Goal: Task Accomplishment & Management: Manage account settings

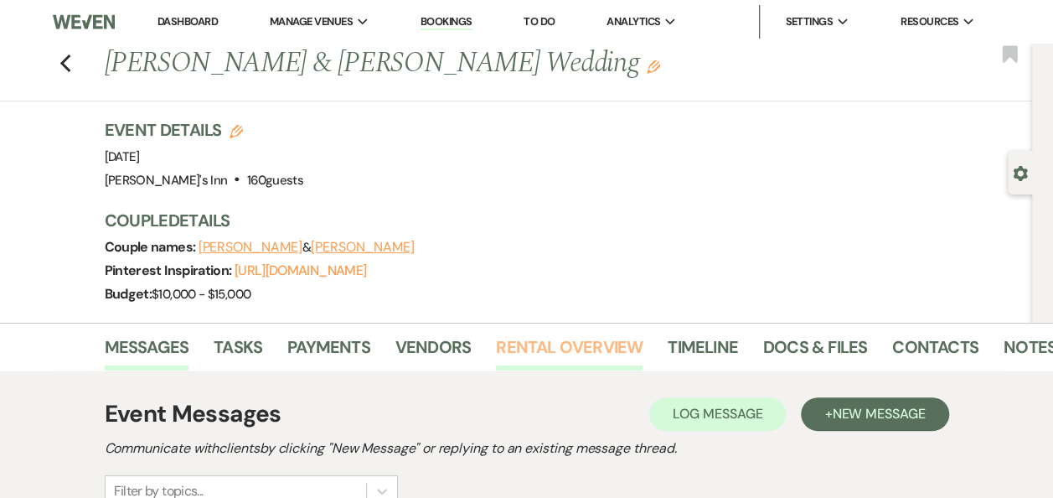
click at [536, 352] on link "Rental Overview" at bounding box center [569, 352] width 147 height 37
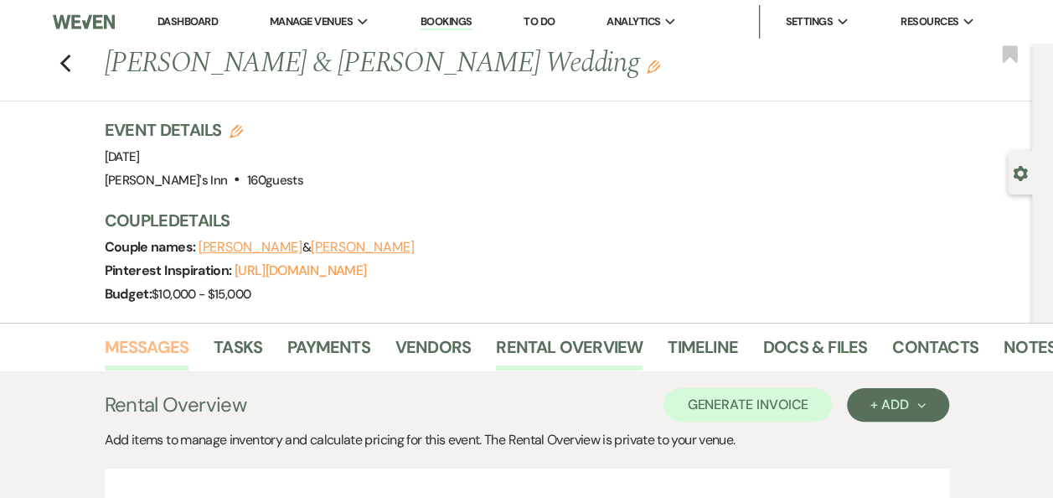
click at [147, 345] on link "Messages" at bounding box center [147, 352] width 85 height 37
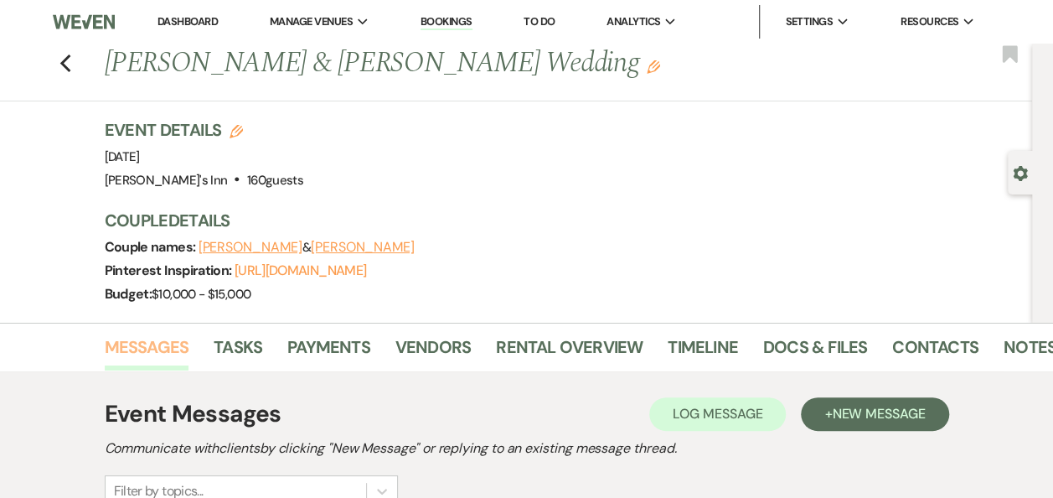
scroll to position [436, 0]
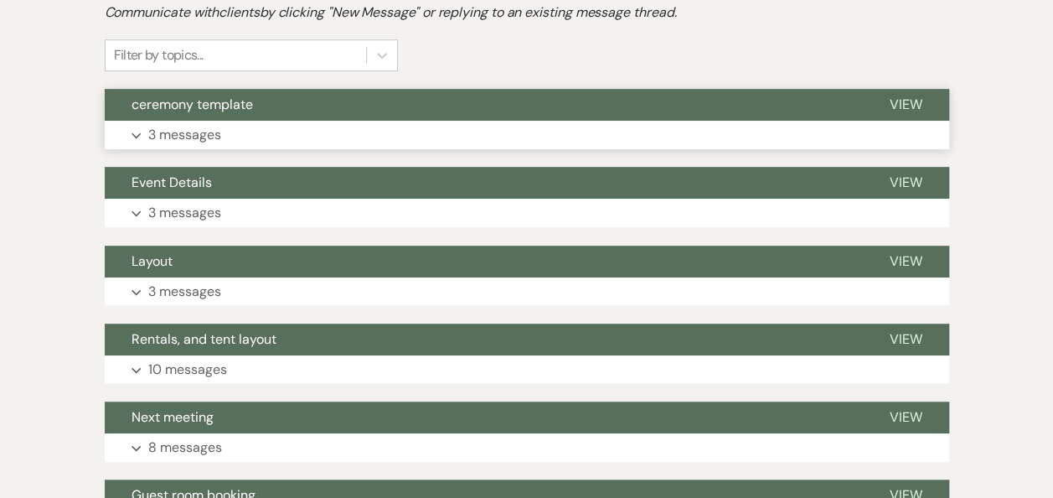
click at [214, 109] on span "ceremony template" at bounding box center [193, 105] width 122 height 18
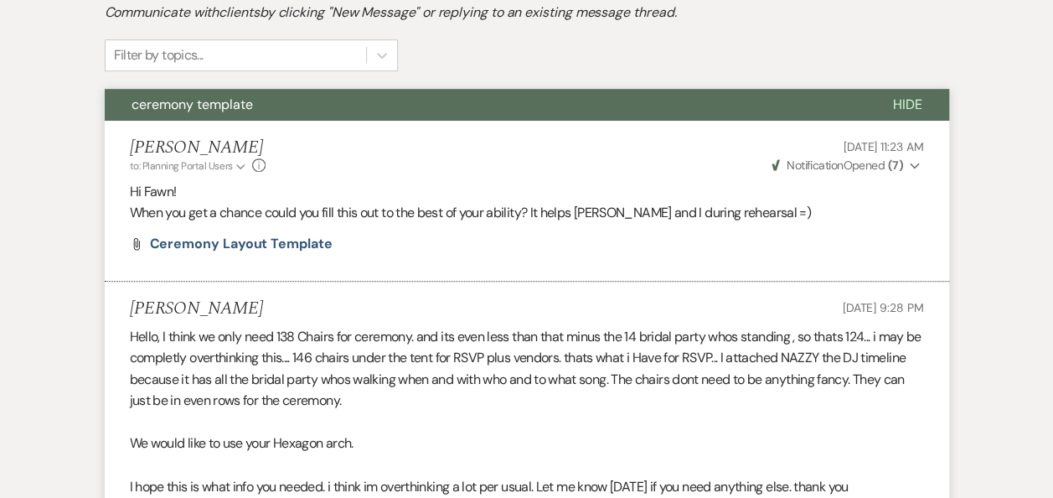
click at [194, 111] on span "ceremony template" at bounding box center [193, 105] width 122 height 18
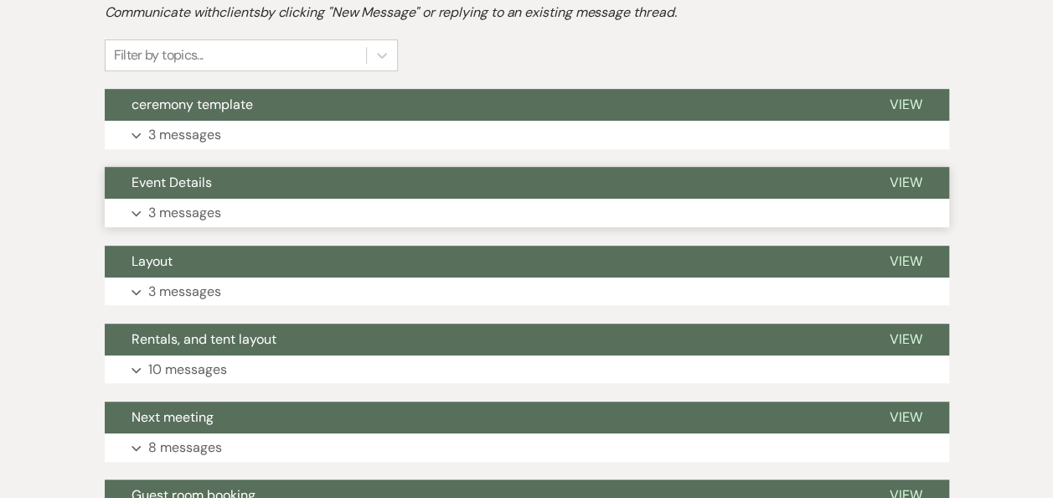
click at [236, 199] on button "Expand 3 messages" at bounding box center [527, 213] width 845 height 28
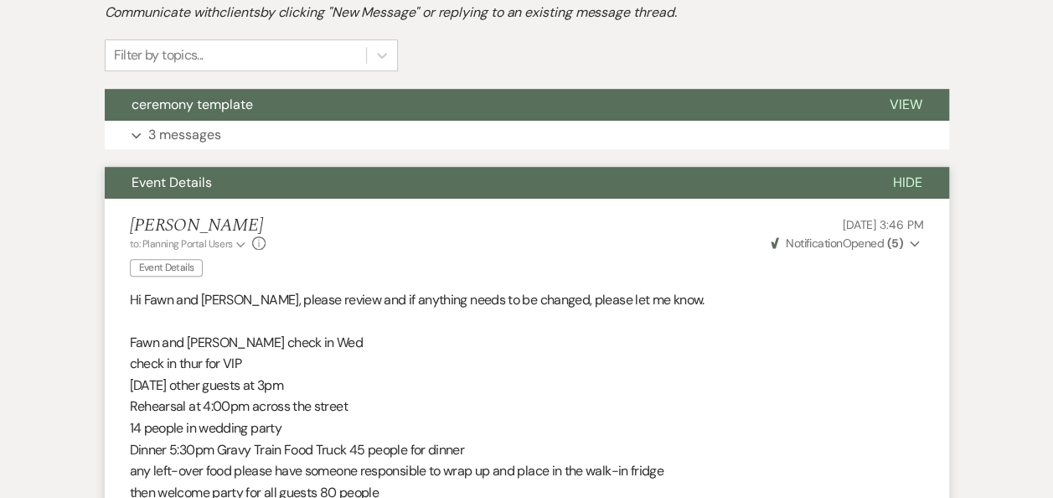
scroll to position [871, 0]
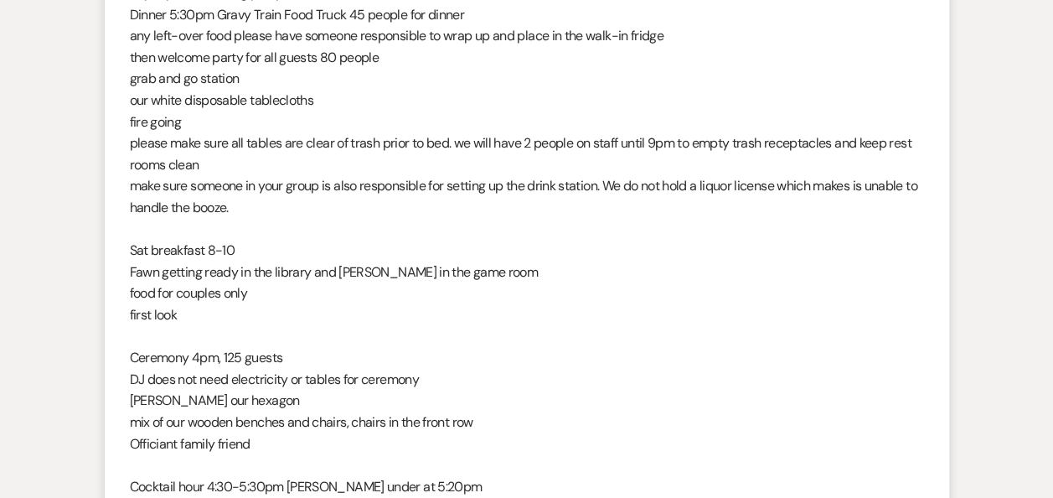
click at [393, 276] on span "Fawn getting ready in the library and [PERSON_NAME] in the game room" at bounding box center [334, 272] width 408 height 18
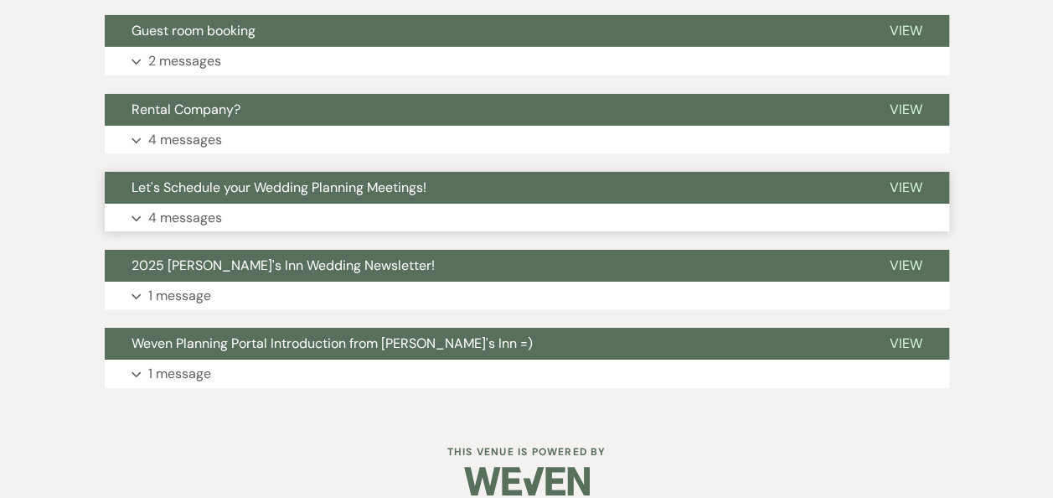
scroll to position [2445, 0]
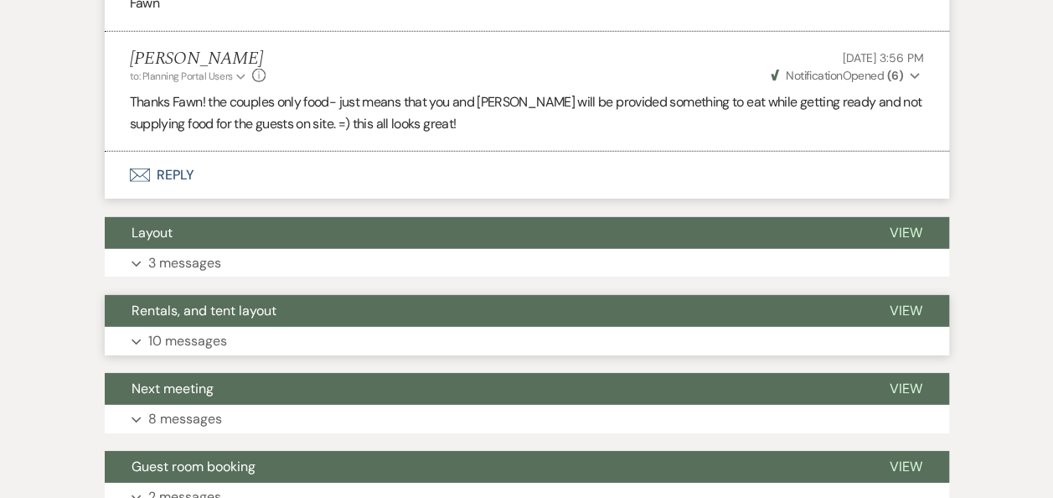
click at [303, 297] on button "Rentals, and tent layout" at bounding box center [484, 311] width 758 height 32
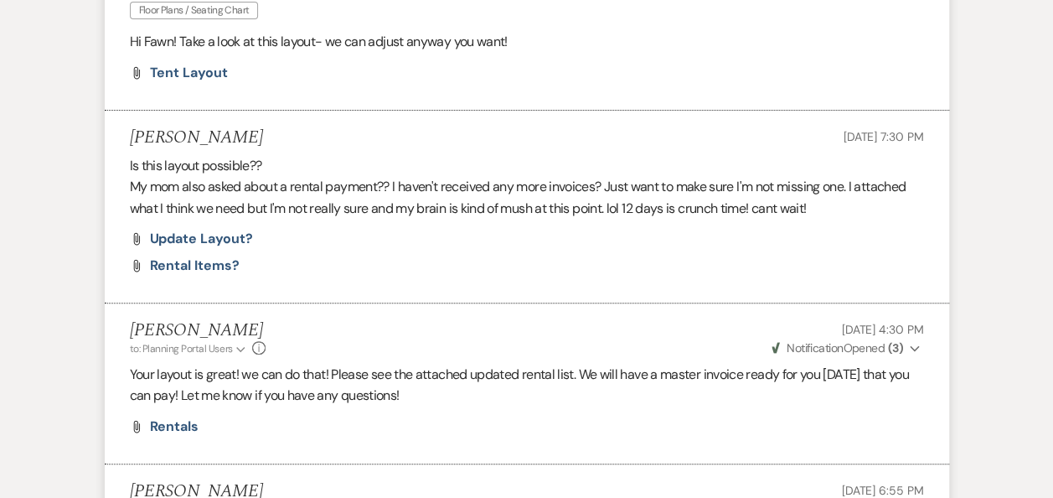
scroll to position [3754, 0]
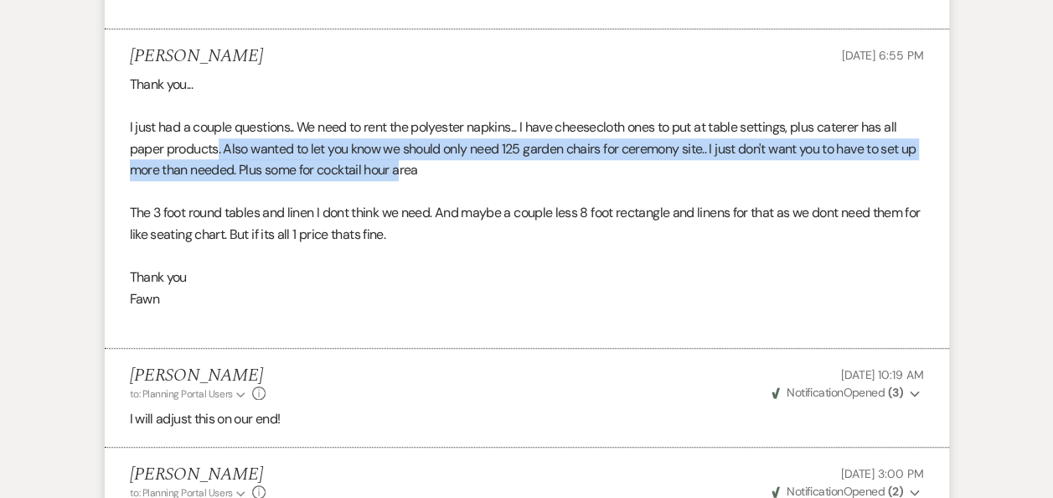
drag, startPoint x: 220, startPoint y: 114, endPoint x: 422, endPoint y: 136, distance: 203.1
click at [422, 136] on p "I just had a couple questions.. We need to rent the polyester napkins... I have…" at bounding box center [527, 148] width 794 height 65
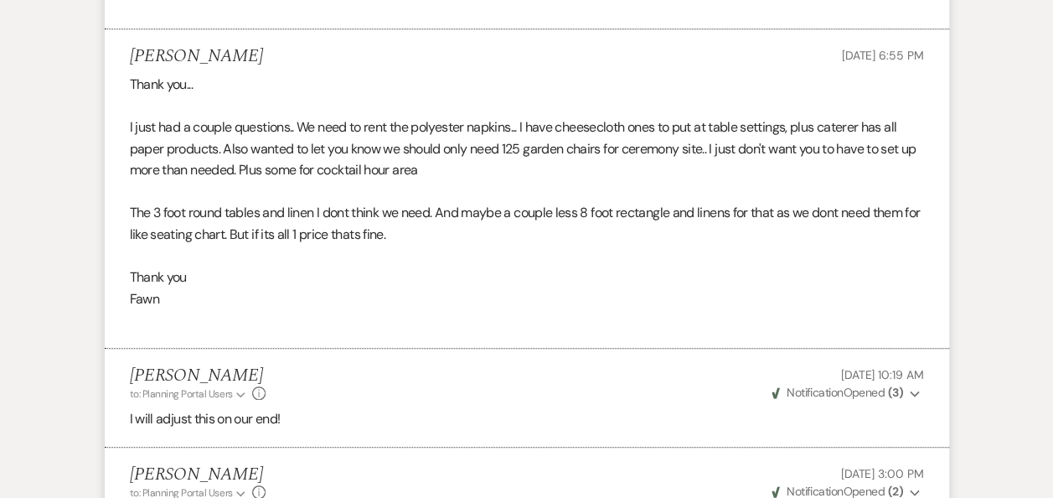
drag, startPoint x: 422, startPoint y: 136, endPoint x: 451, endPoint y: 188, distance: 59.7
click at [451, 202] on p "The 3 foot round tables and linen I dont think we need. And maybe a couple less…" at bounding box center [527, 223] width 794 height 43
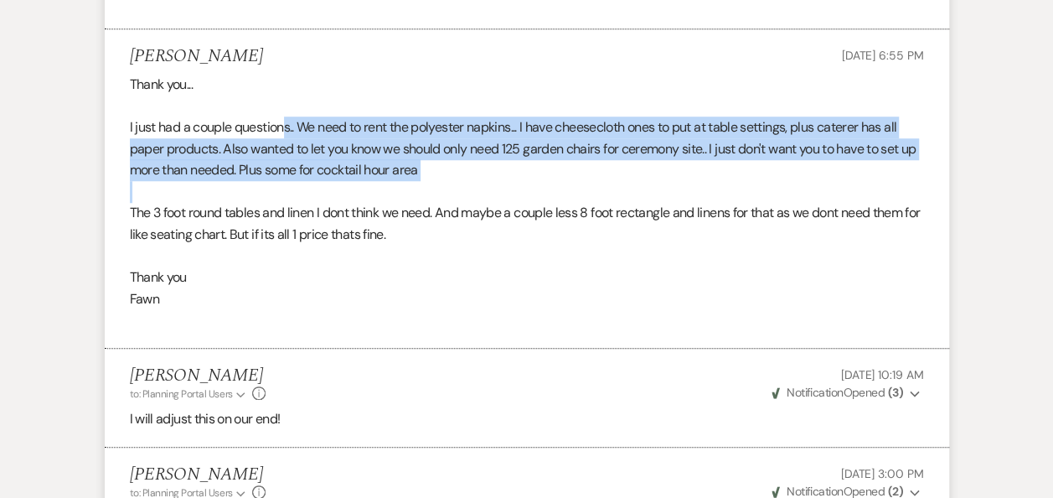
drag, startPoint x: 301, startPoint y: 119, endPoint x: 404, endPoint y: 168, distance: 114.0
click at [404, 168] on div "Thank you... I just had a couple questions.. We need to rent the polyester napk…" at bounding box center [527, 202] width 794 height 257
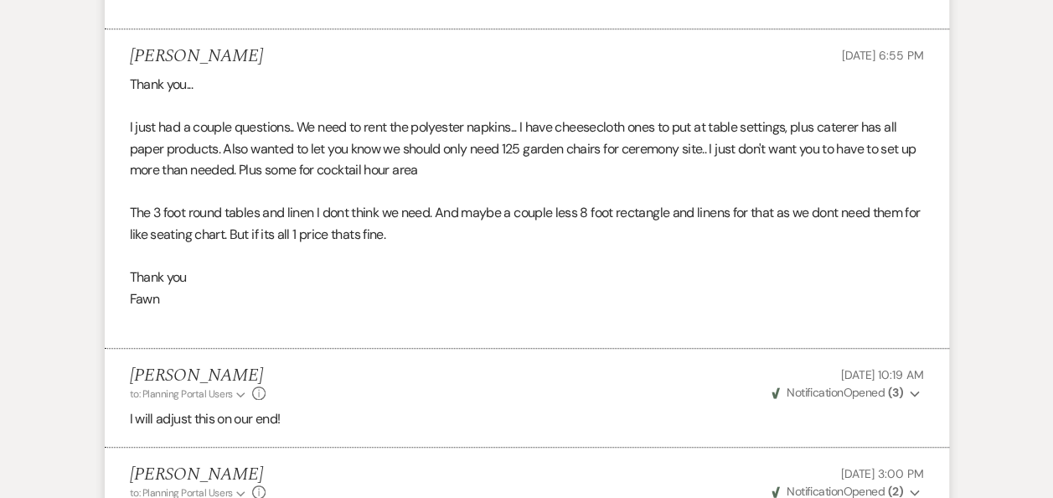
drag, startPoint x: 404, startPoint y: 168, endPoint x: 429, endPoint y: 179, distance: 27.7
click at [429, 202] on p "The 3 foot round tables and linen I dont think we need. And maybe a couple less…" at bounding box center [527, 223] width 794 height 43
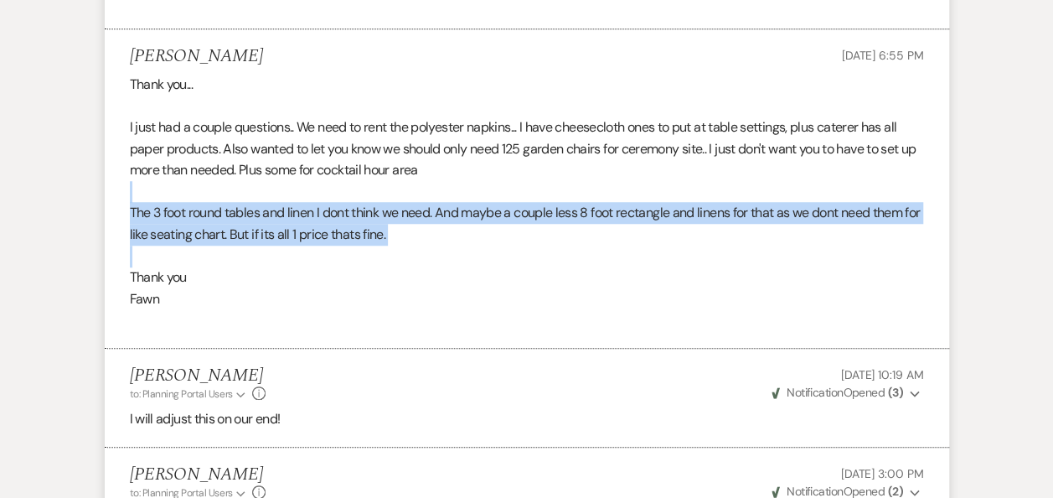
drag, startPoint x: 363, startPoint y: 240, endPoint x: 331, endPoint y: 168, distance: 78.0
click at [331, 168] on div "Thank you... I just had a couple questions.. We need to rent the polyester napk…" at bounding box center [527, 202] width 794 height 257
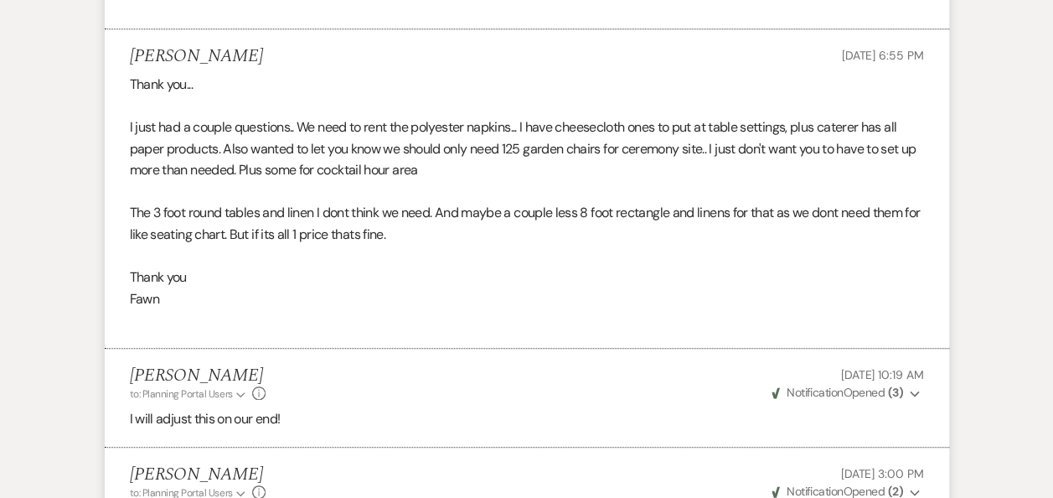
drag, startPoint x: 331, startPoint y: 168, endPoint x: 558, endPoint y: 101, distance: 237.0
click at [558, 116] on p "I just had a couple questions.. We need to rent the polyester napkins... I have…" at bounding box center [527, 148] width 794 height 65
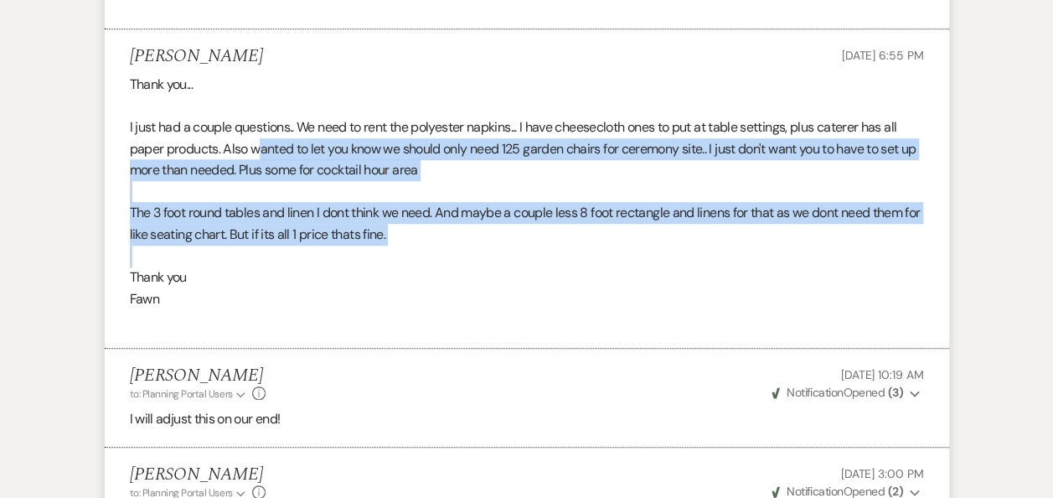
drag, startPoint x: 263, startPoint y: 122, endPoint x: 411, endPoint y: 225, distance: 179.5
click at [411, 225] on div "Thank you... I just had a couple questions.. We need to rent the polyester napk…" at bounding box center [527, 202] width 794 height 257
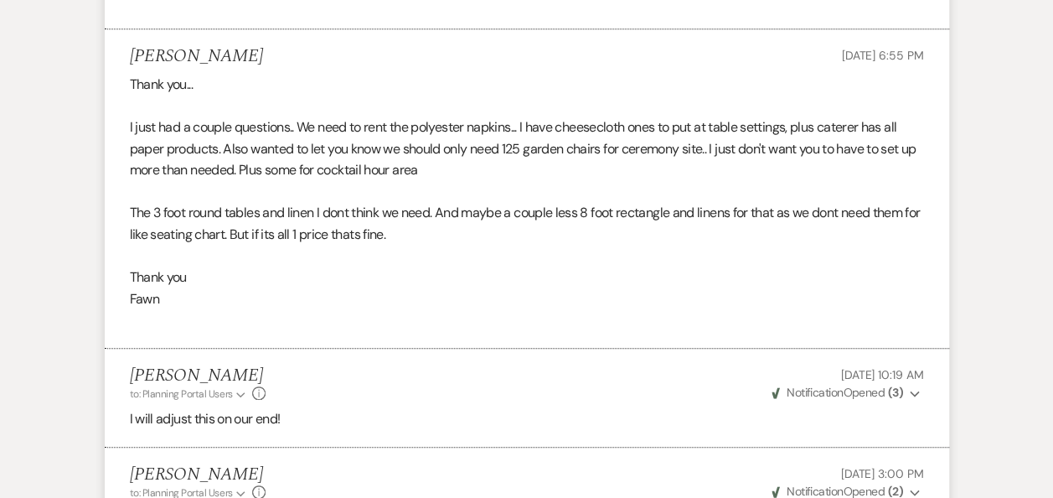
drag, startPoint x: 411, startPoint y: 225, endPoint x: 489, endPoint y: 255, distance: 83.6
click at [489, 266] on p "Thank you" at bounding box center [527, 277] width 794 height 22
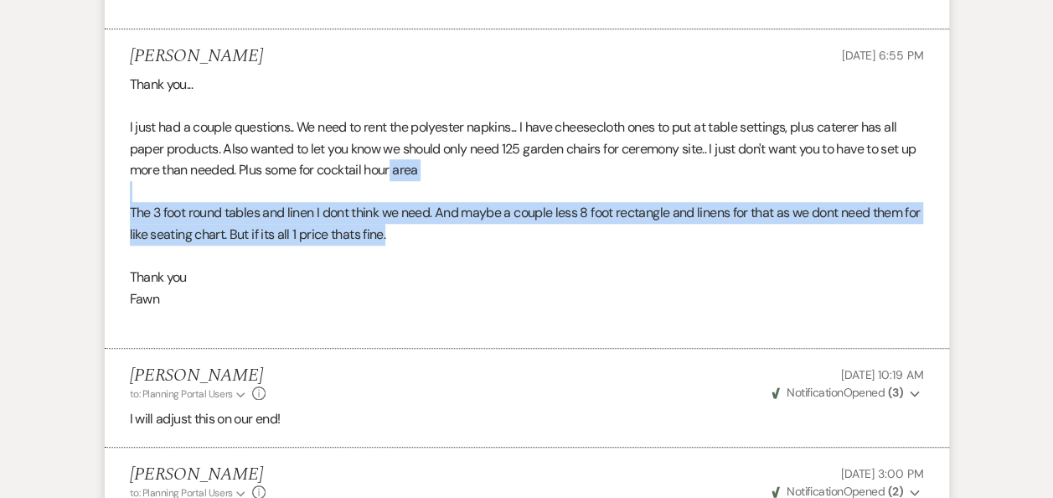
drag, startPoint x: 412, startPoint y: 139, endPoint x: 497, endPoint y: 215, distance: 113.4
click at [497, 215] on div "Thank you... I just had a couple questions.. We need to rent the polyester napk…" at bounding box center [527, 202] width 794 height 257
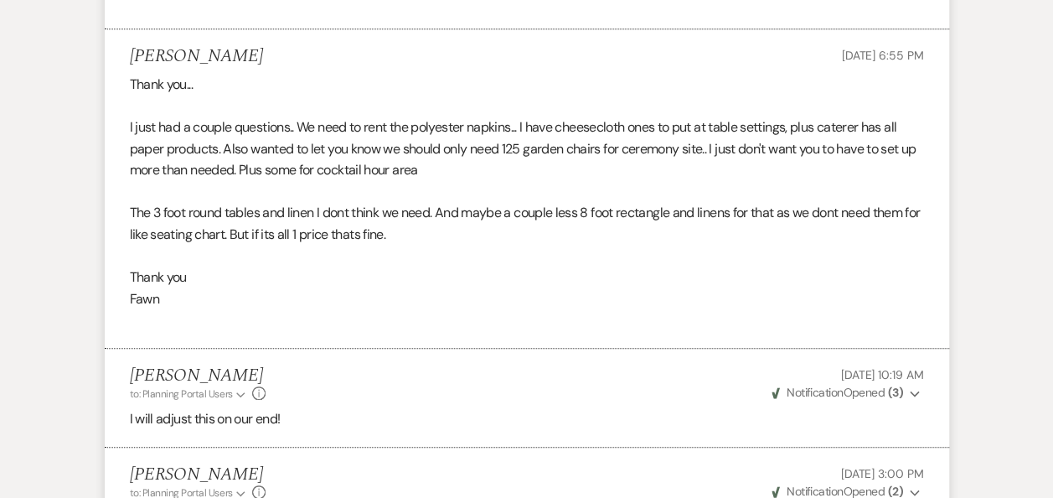
drag, startPoint x: 497, startPoint y: 215, endPoint x: 515, endPoint y: 260, distance: 48.6
click at [515, 266] on p "Thank you" at bounding box center [527, 277] width 794 height 22
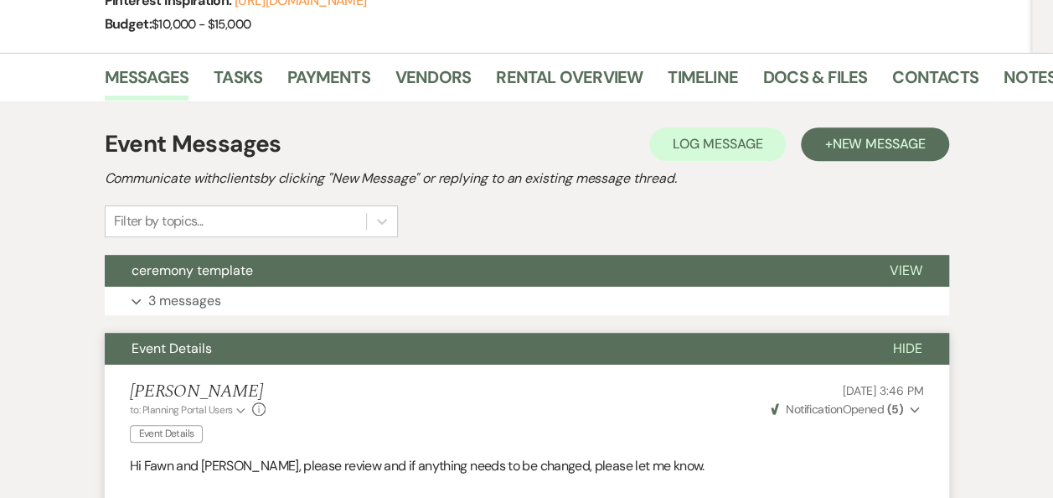
scroll to position [0, 0]
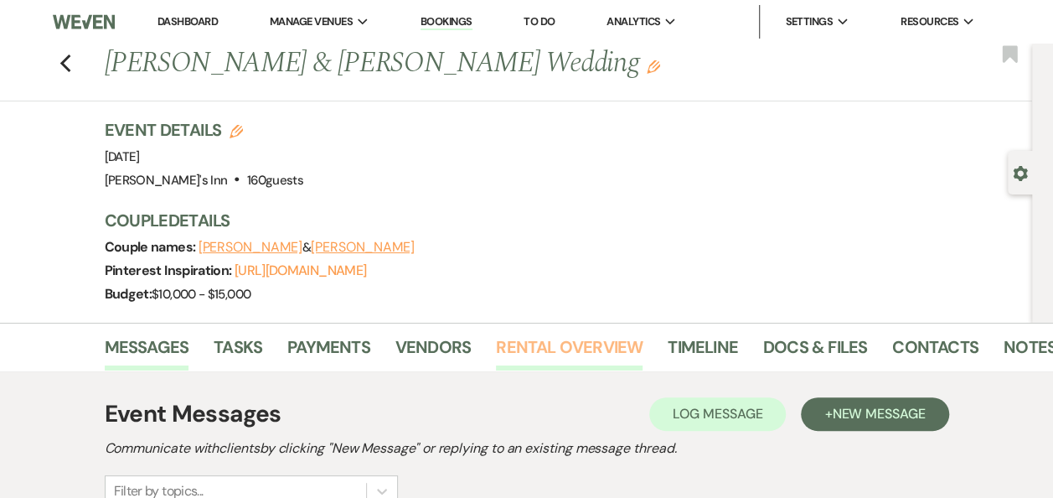
click at [547, 337] on link "Rental Overview" at bounding box center [569, 352] width 147 height 37
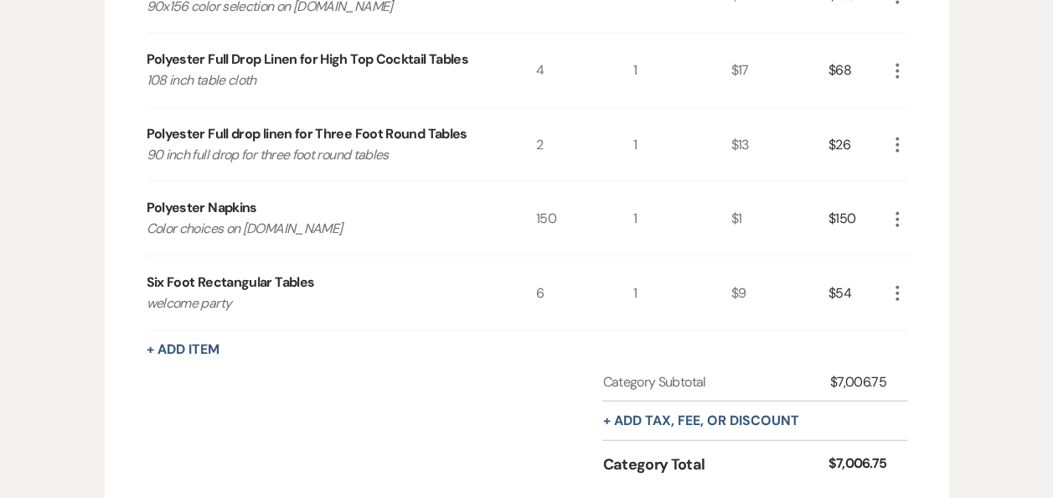
scroll to position [1306, 0]
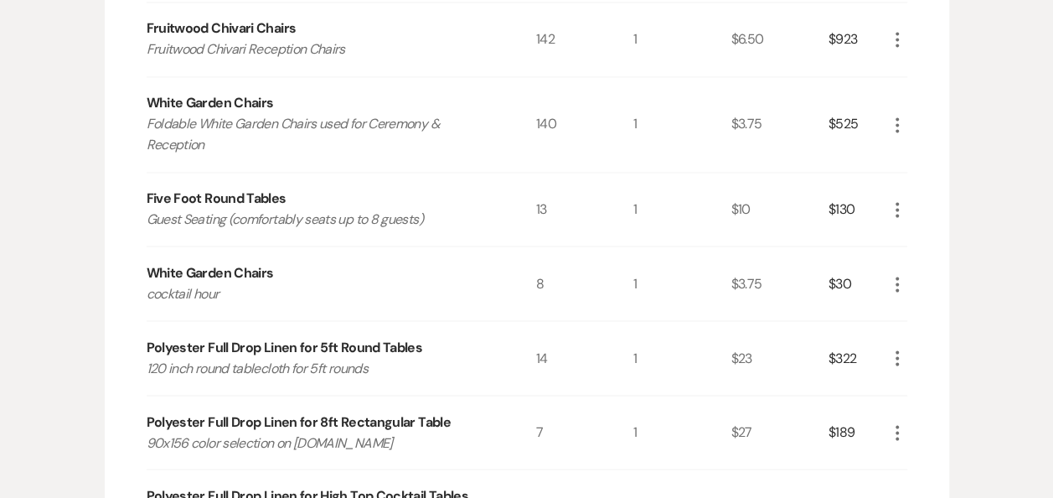
click at [894, 135] on icon "More" at bounding box center [897, 125] width 20 height 20
click at [932, 166] on button "Pencil Edit" at bounding box center [930, 157] width 87 height 27
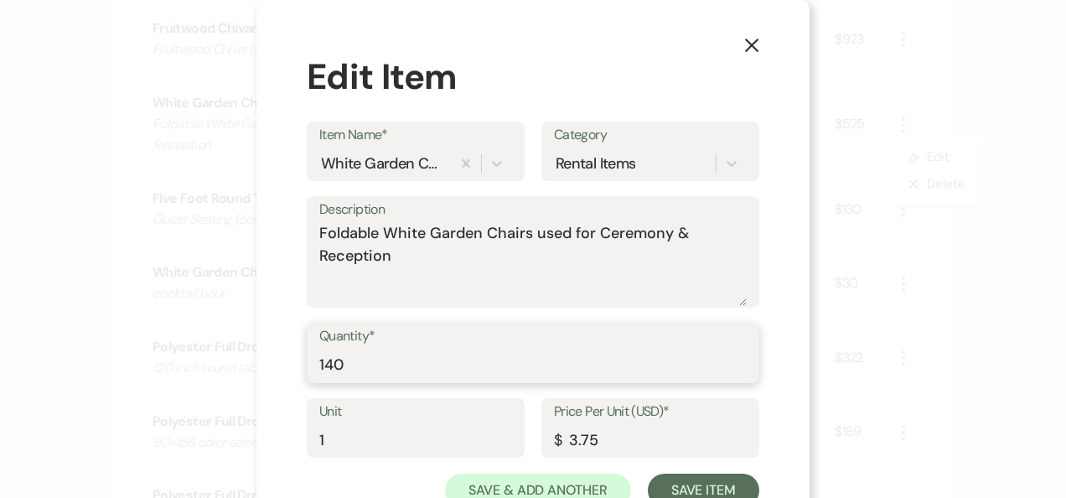
click at [433, 375] on input "140" at bounding box center [532, 365] width 427 height 33
type input "124"
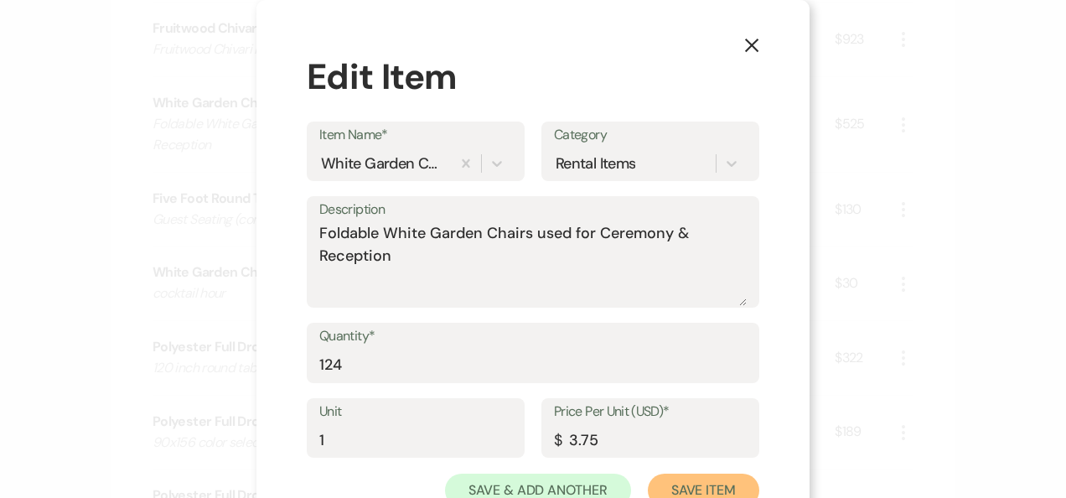
click at [716, 491] on button "Save Item" at bounding box center [703, 490] width 111 height 34
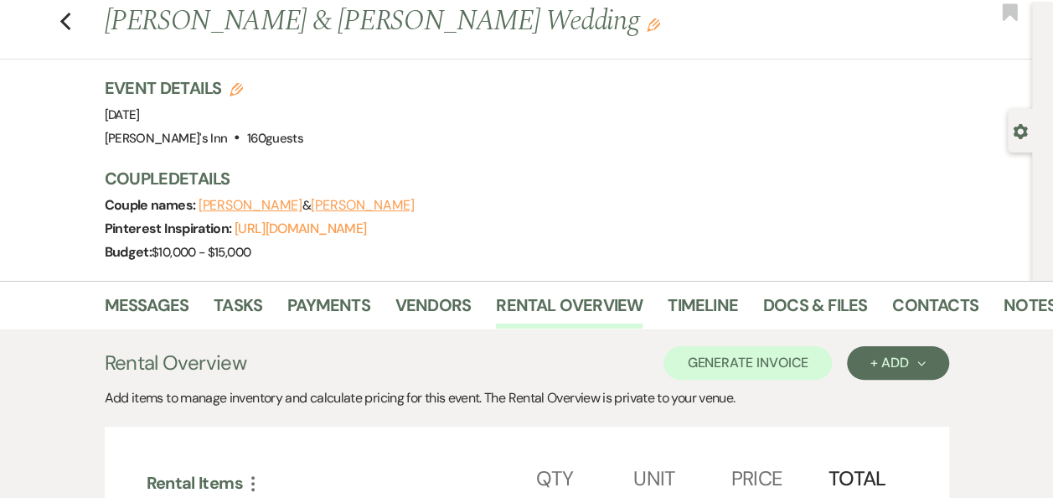
scroll to position [0, 0]
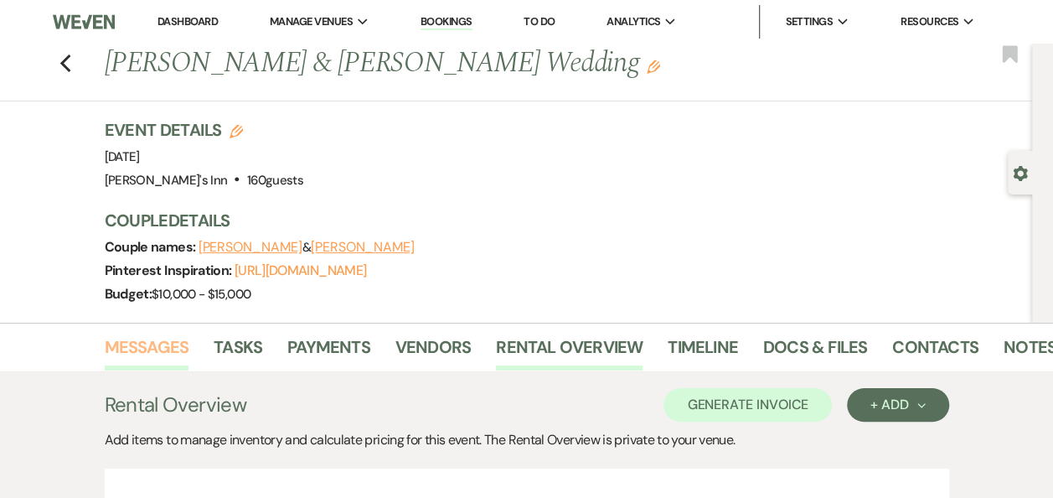
click at [167, 344] on link "Messages" at bounding box center [147, 352] width 85 height 37
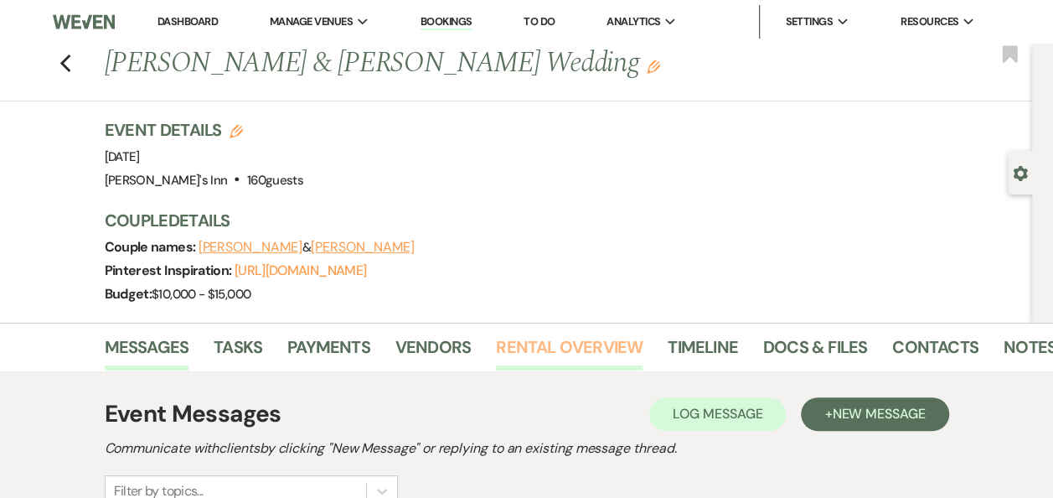
click at [593, 357] on link "Rental Overview" at bounding box center [569, 352] width 147 height 37
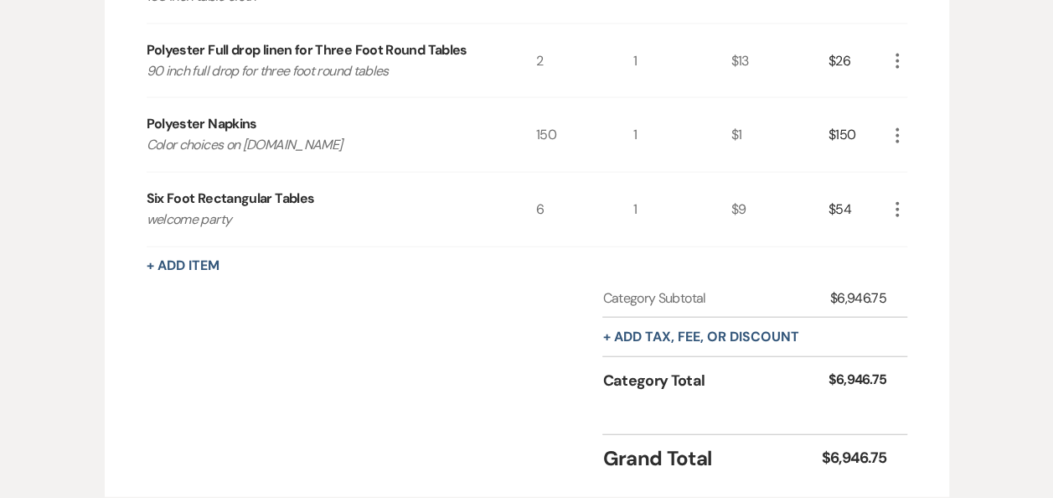
scroll to position [1964, 0]
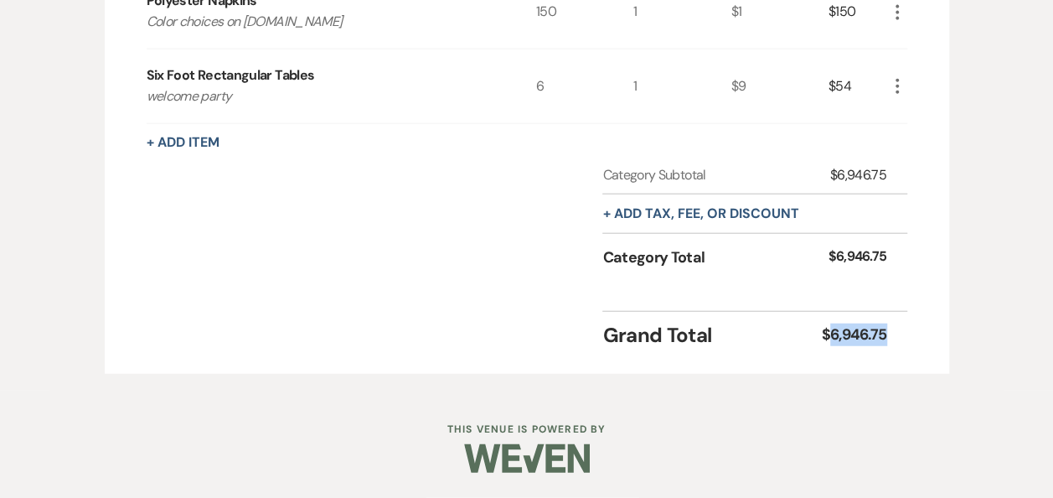
drag, startPoint x: 892, startPoint y: 334, endPoint x: 829, endPoint y: 332, distance: 63.7
click at [829, 332] on div "Grand Total $6,946.75" at bounding box center [755, 330] width 304 height 39
drag, startPoint x: 829, startPoint y: 332, endPoint x: 846, endPoint y: 325, distance: 18.8
copy div "6,946.75"
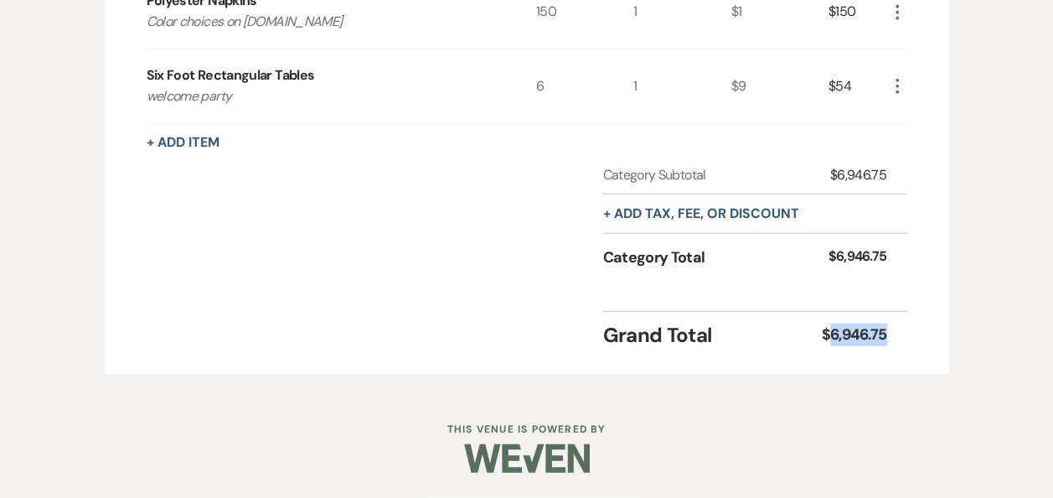
scroll to position [0, 0]
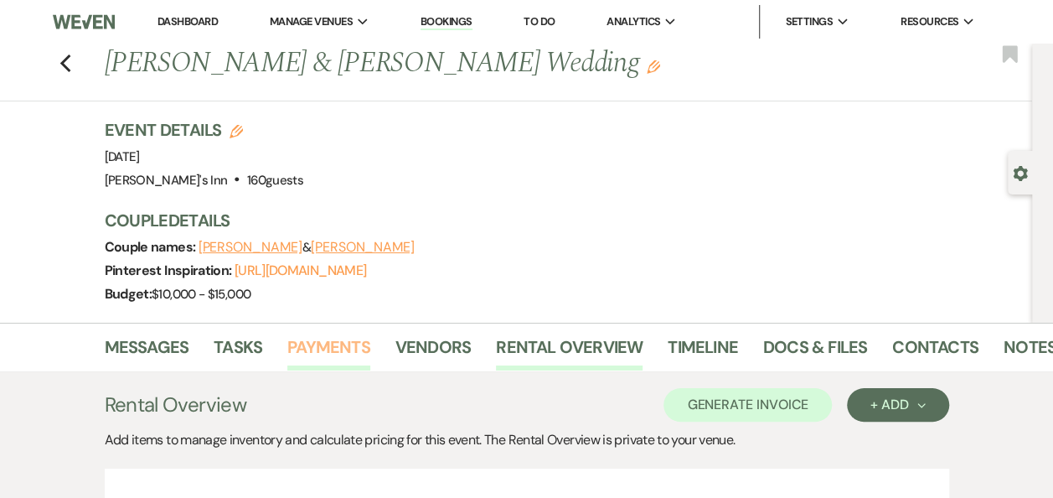
click at [364, 344] on link "Payments" at bounding box center [328, 352] width 83 height 37
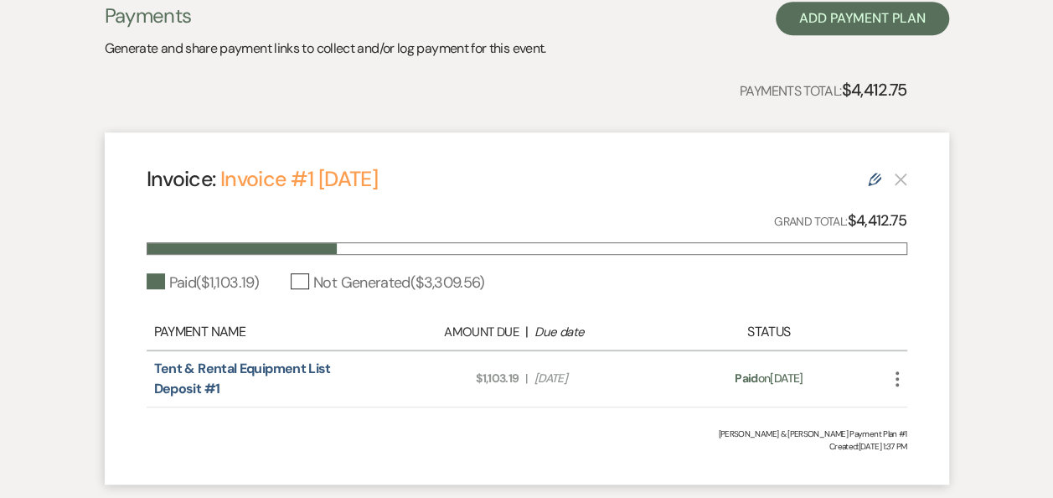
scroll to position [77, 0]
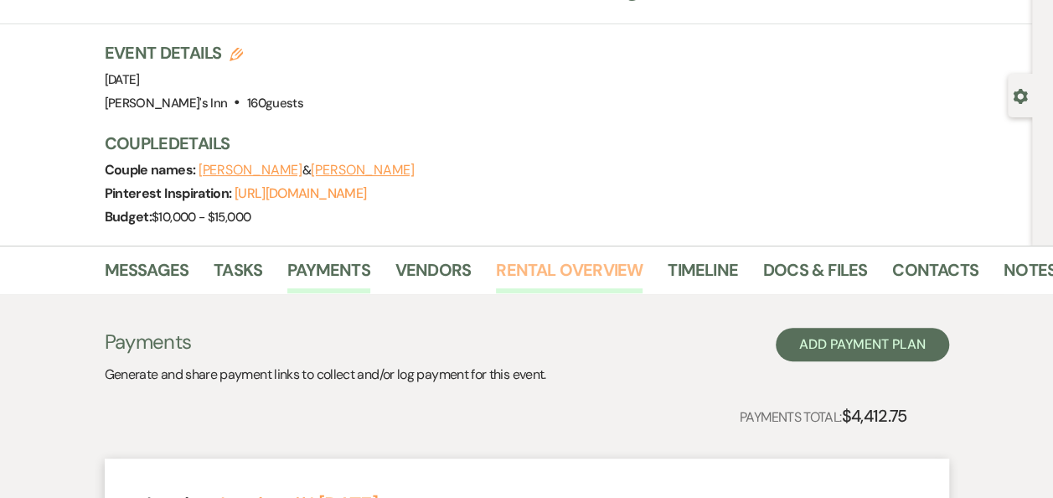
click at [545, 270] on link "Rental Overview" at bounding box center [569, 274] width 147 height 37
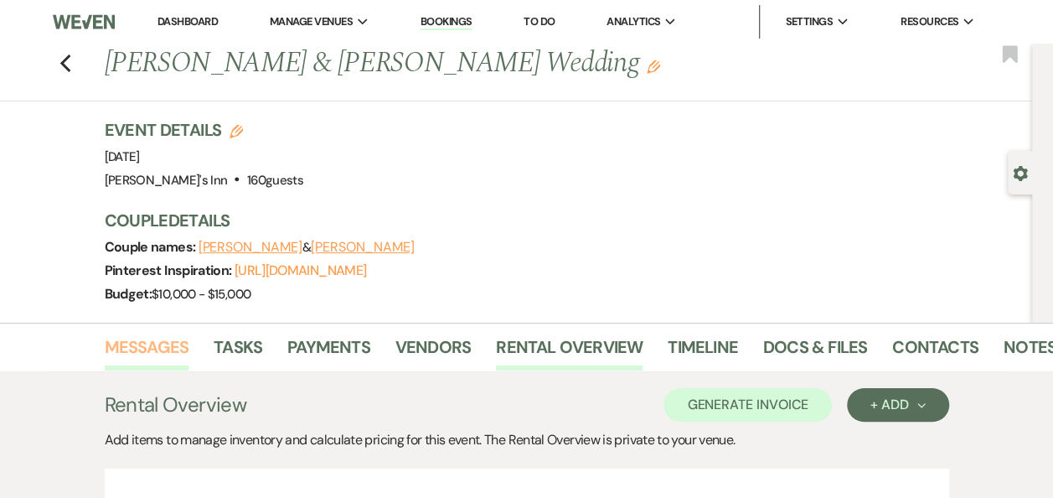
click at [153, 355] on link "Messages" at bounding box center [147, 352] width 85 height 37
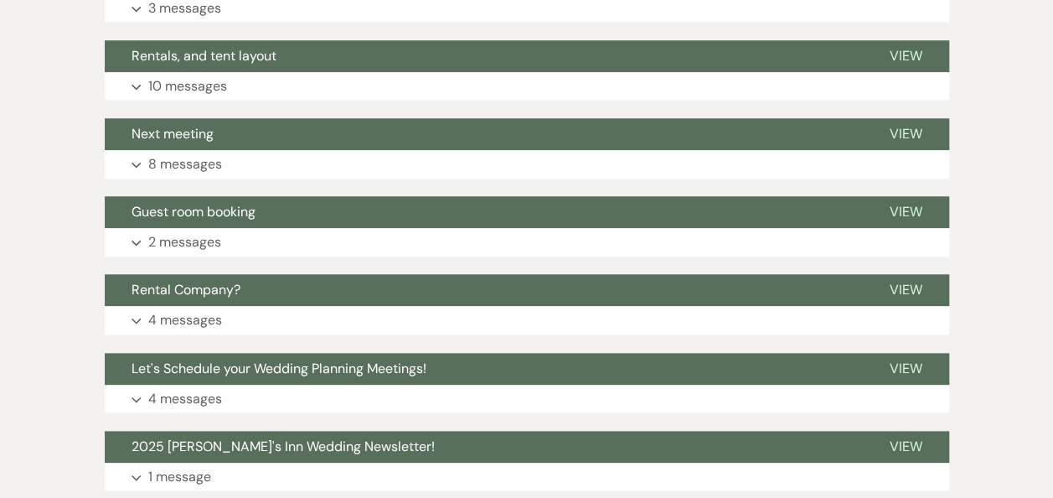
scroll to position [871, 0]
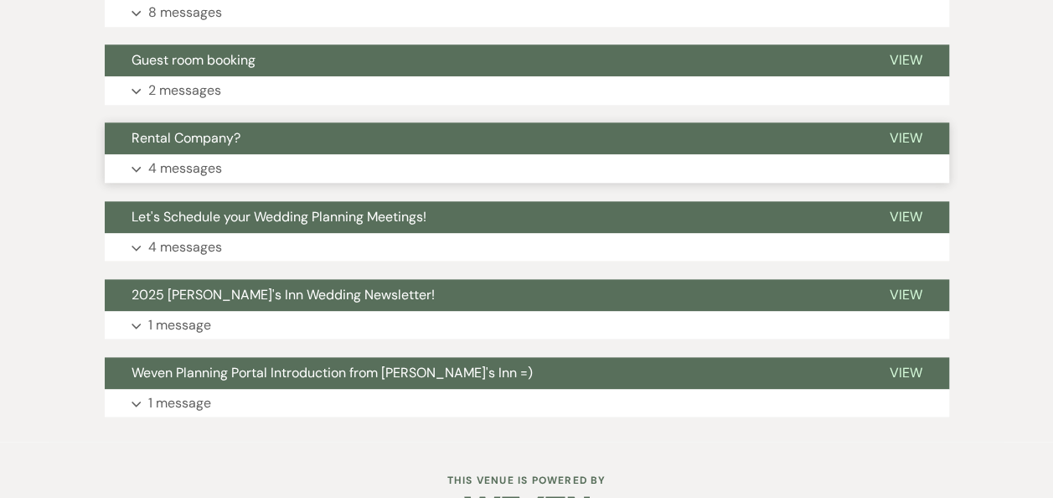
click at [285, 163] on button "Expand 4 messages" at bounding box center [527, 168] width 845 height 28
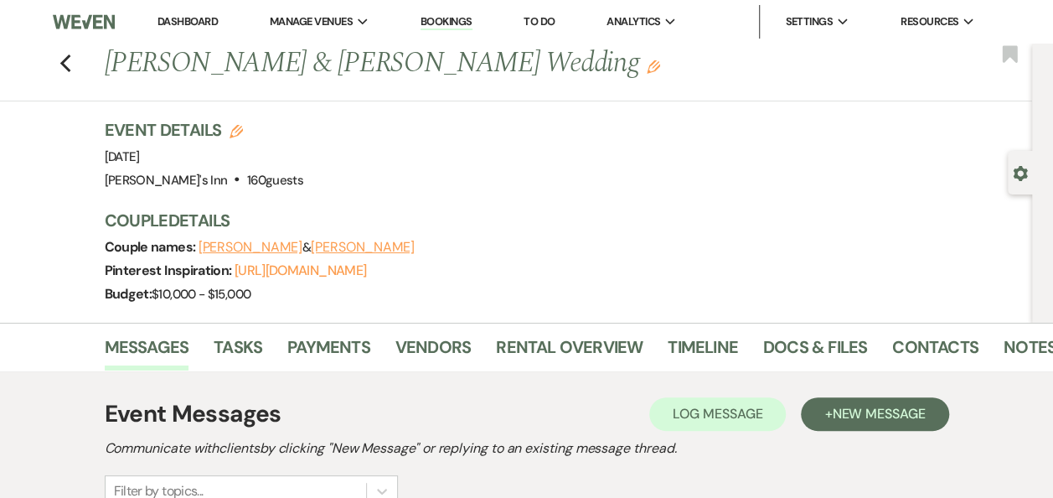
scroll to position [436, 0]
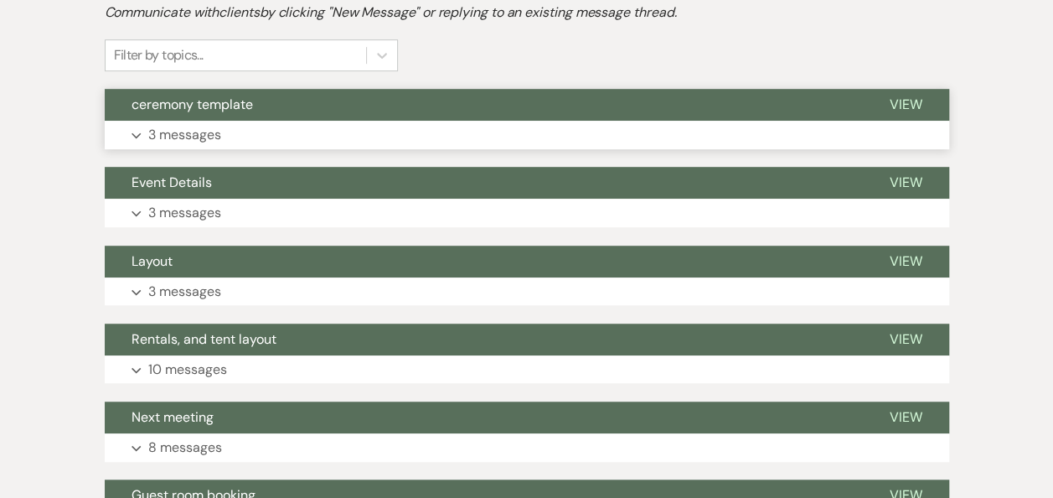
click at [194, 126] on p "3 messages" at bounding box center [184, 135] width 73 height 22
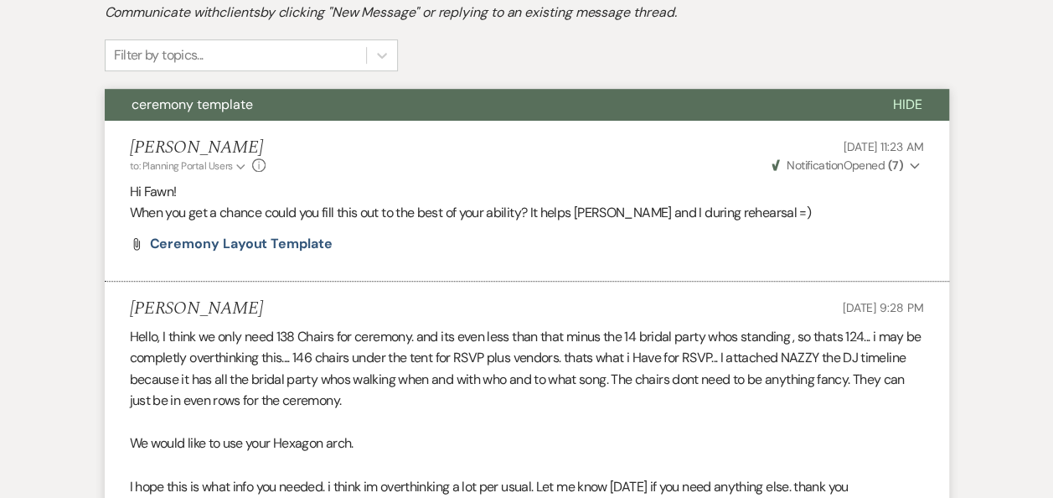
scroll to position [871, 0]
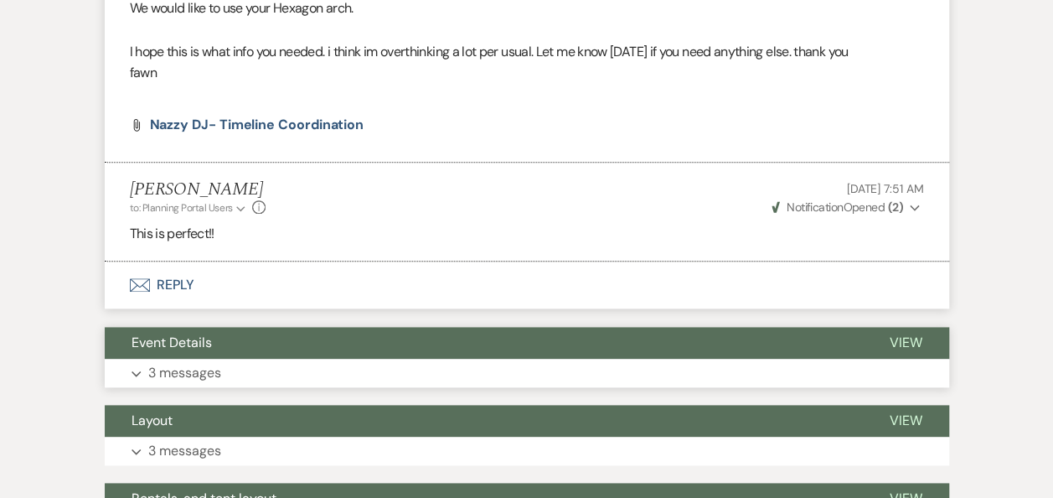
click at [238, 366] on button "Expand 3 messages" at bounding box center [527, 373] width 845 height 28
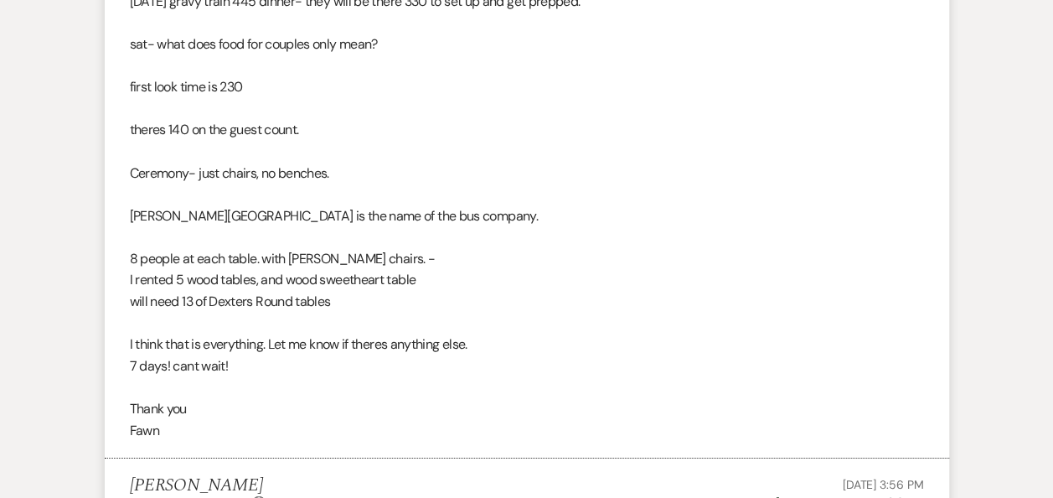
scroll to position [3049, 0]
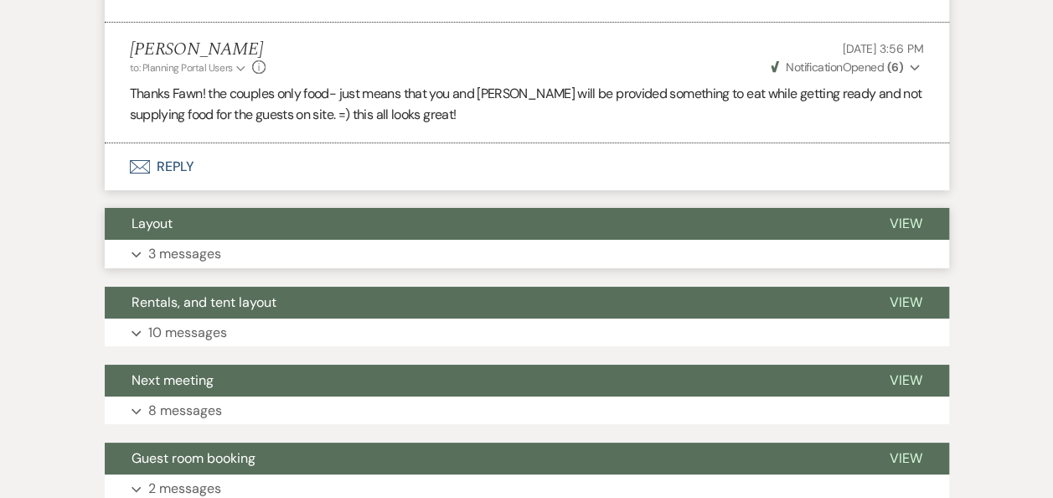
click at [218, 213] on button "Layout" at bounding box center [484, 224] width 758 height 32
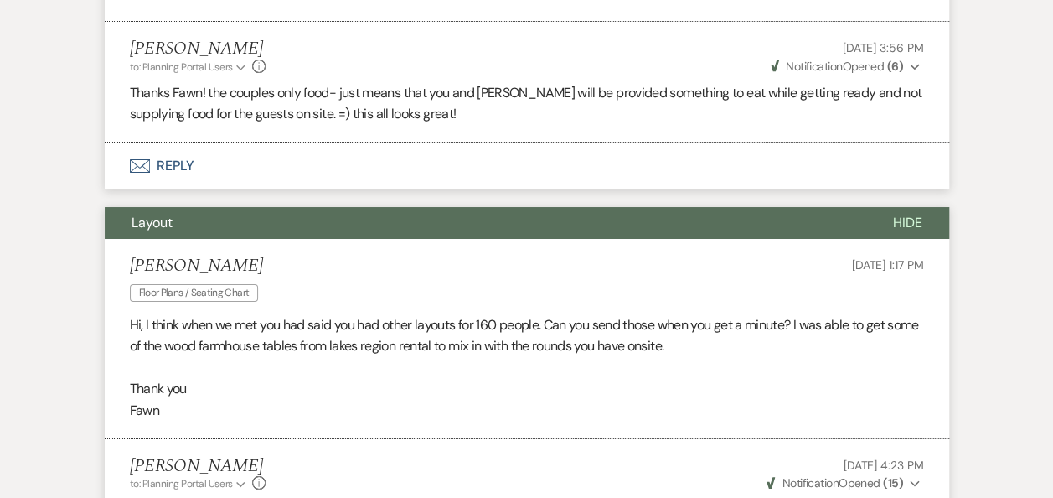
scroll to position [3485, 0]
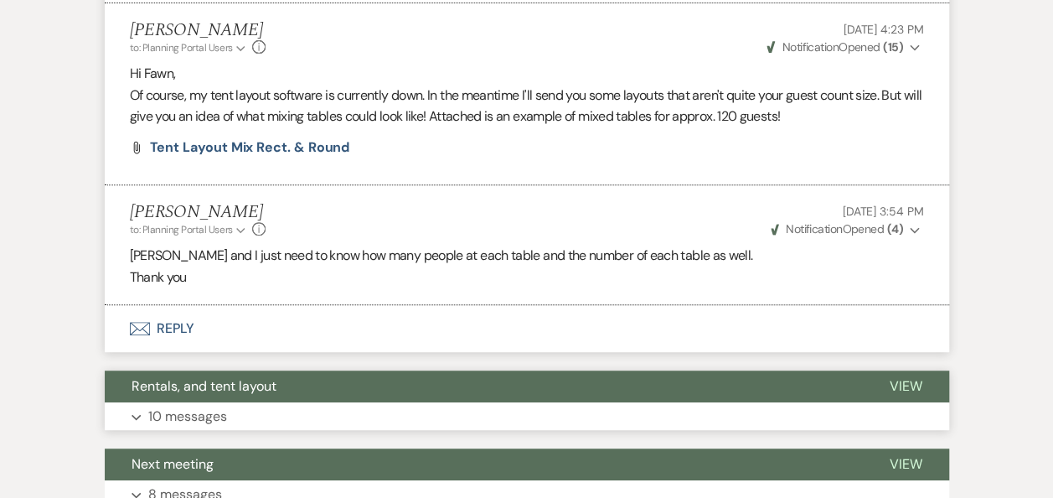
click at [298, 402] on button "Expand 10 messages" at bounding box center [527, 416] width 845 height 28
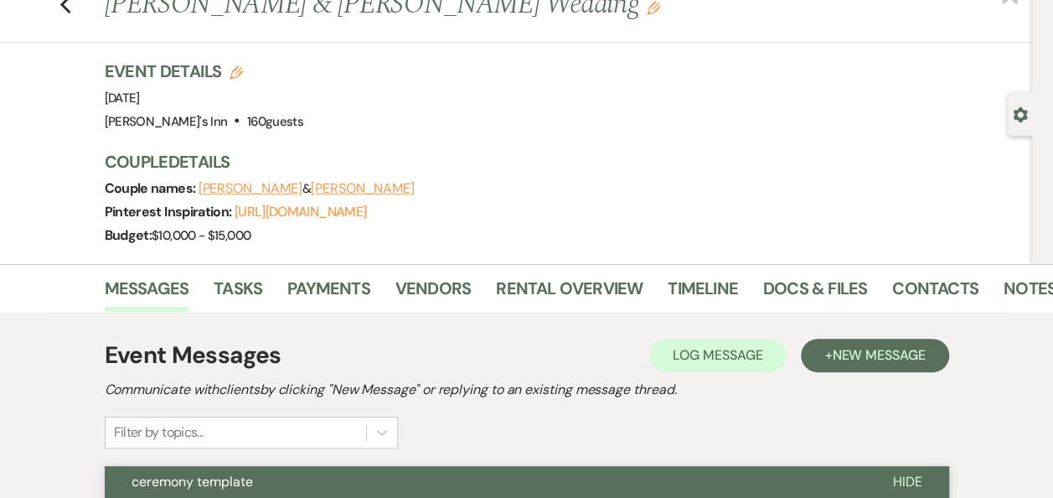
scroll to position [0, 0]
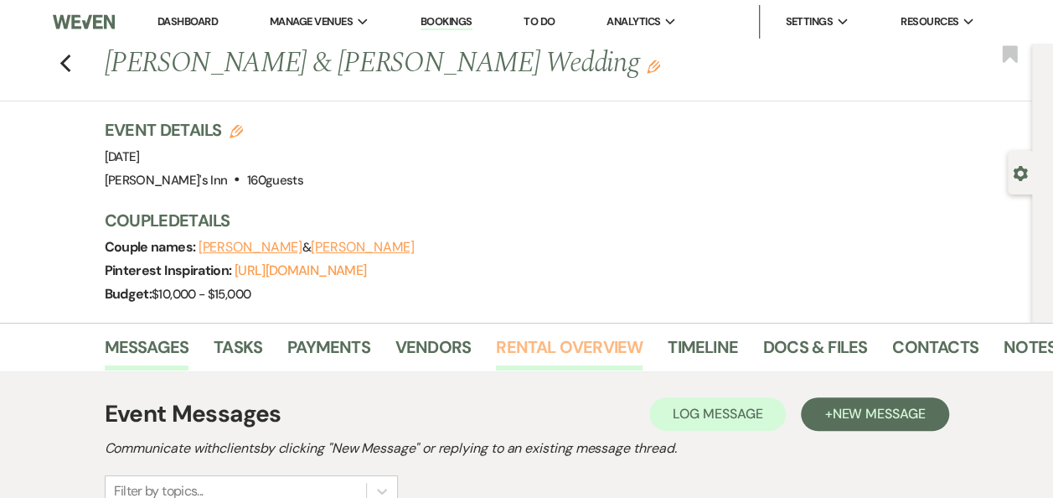
click at [553, 359] on link "Rental Overview" at bounding box center [569, 352] width 147 height 37
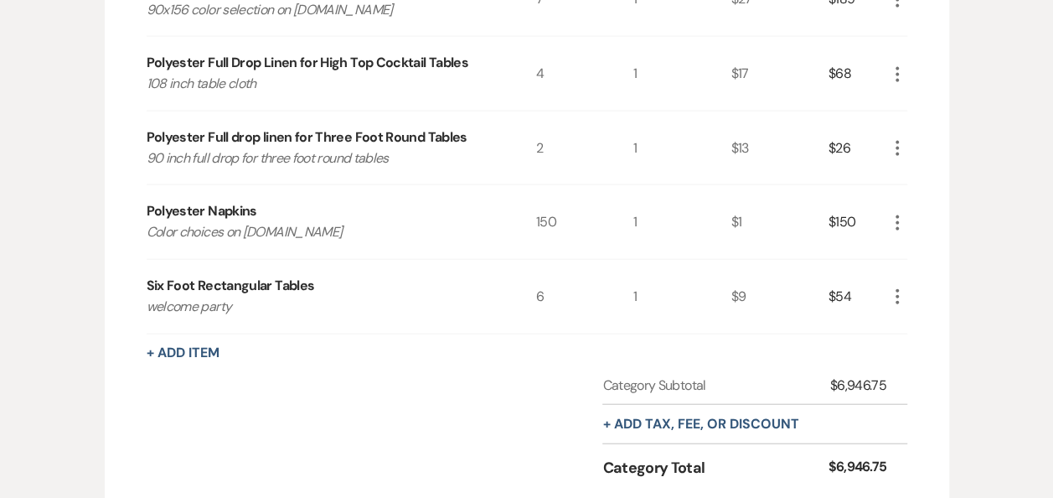
scroll to position [1742, 0]
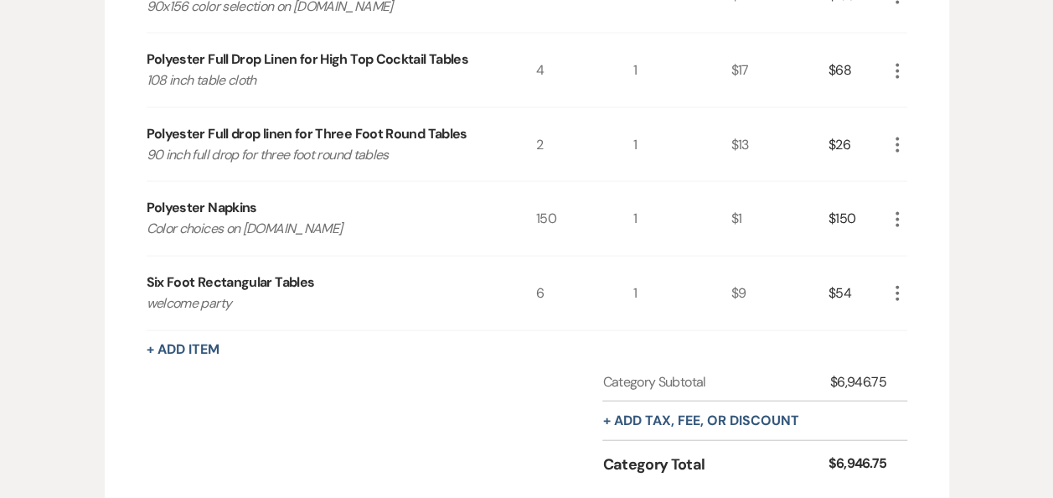
click at [880, 228] on div "$150" at bounding box center [858, 219] width 59 height 74
click at [896, 230] on icon "More" at bounding box center [897, 219] width 20 height 20
click at [930, 284] on button "X Delete" at bounding box center [932, 278] width 91 height 27
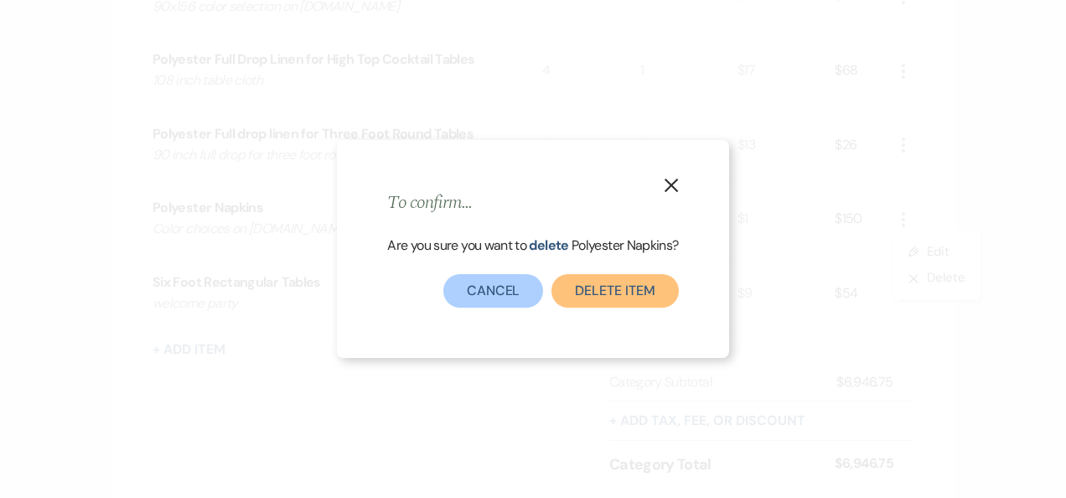
click at [597, 301] on button "Delete Item" at bounding box center [614, 291] width 127 height 34
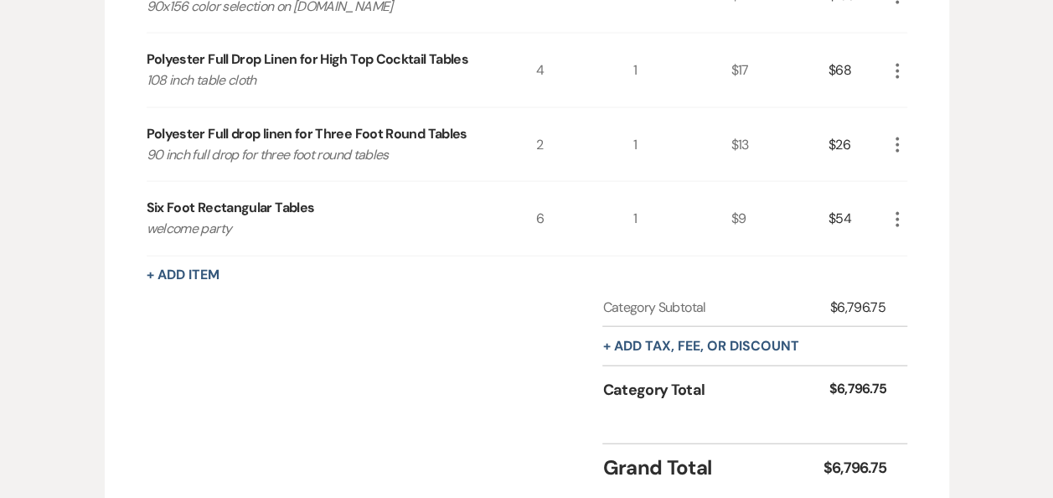
click at [901, 230] on icon "More" at bounding box center [897, 219] width 20 height 20
click at [927, 266] on button "Pencil Edit" at bounding box center [930, 252] width 87 height 27
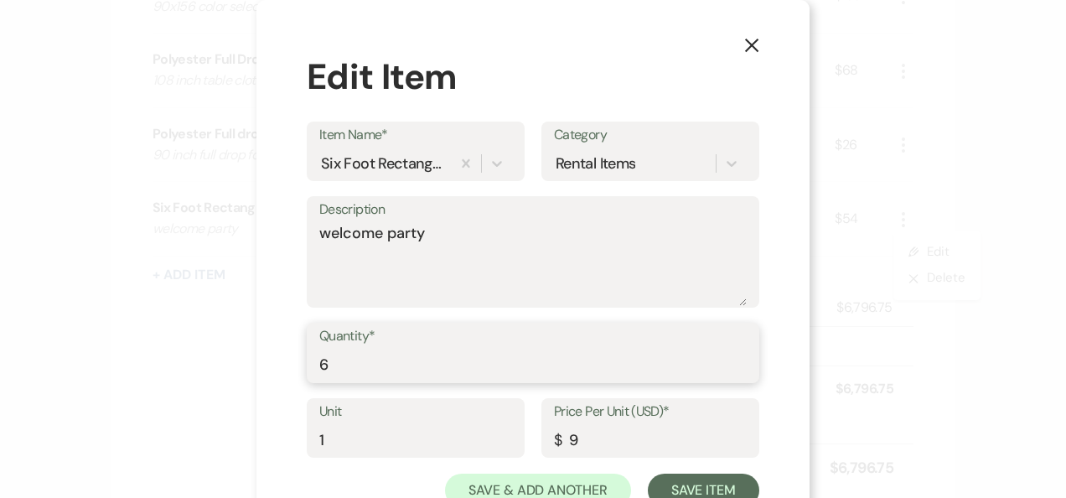
click at [367, 366] on input "6" at bounding box center [532, 365] width 427 height 33
type input "9"
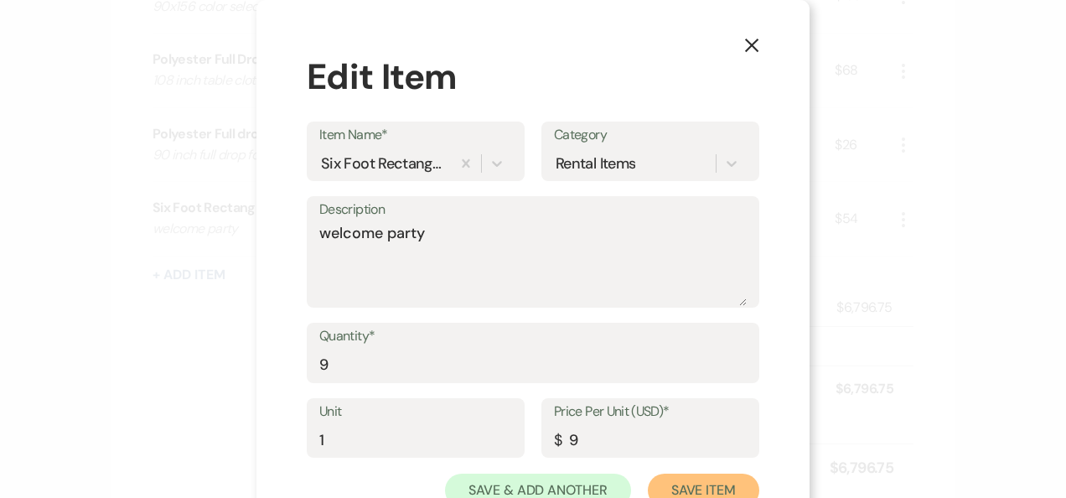
click at [710, 484] on button "Save Item" at bounding box center [703, 490] width 111 height 34
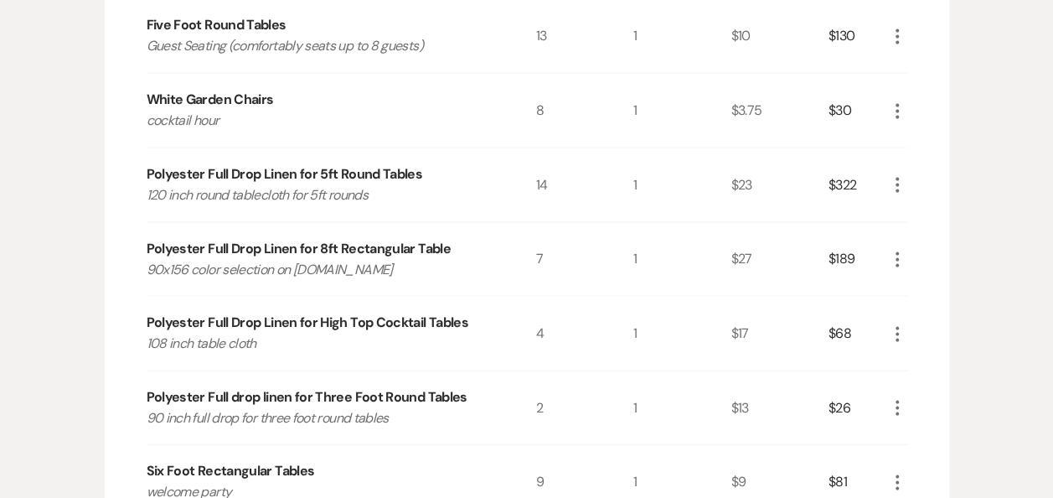
scroll to position [1890, 0]
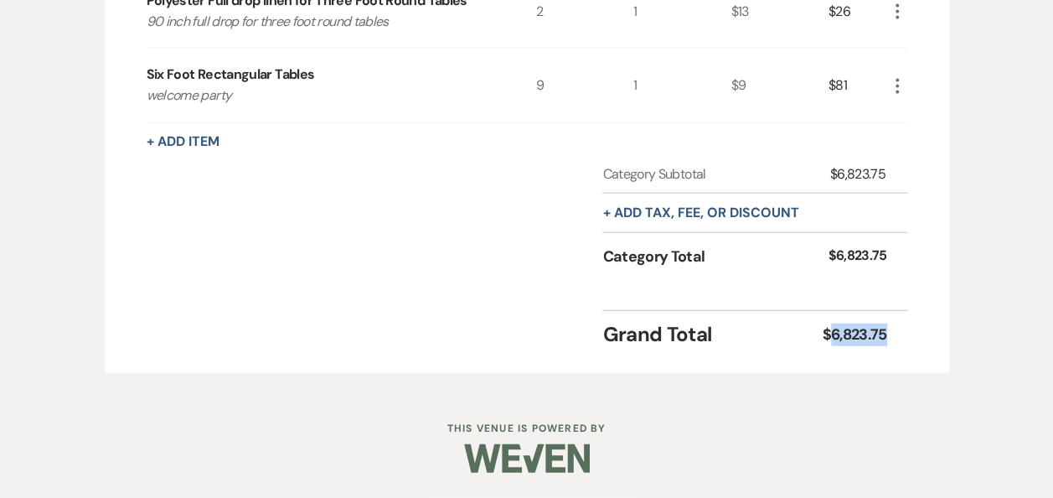
drag, startPoint x: 888, startPoint y: 331, endPoint x: 830, endPoint y: 339, distance: 59.1
click at [830, 339] on div "Grand Total $6,823.75" at bounding box center [755, 329] width 304 height 39
copy div "6,823.75"
